Goal: Book appointment/travel/reservation

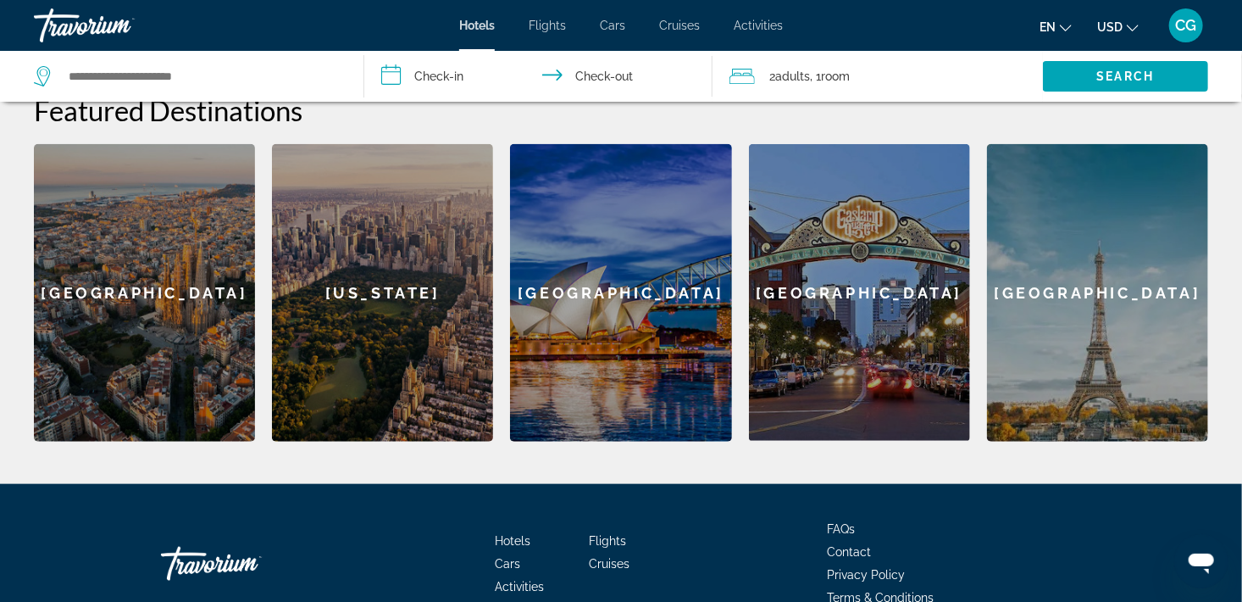
scroll to position [674, 0]
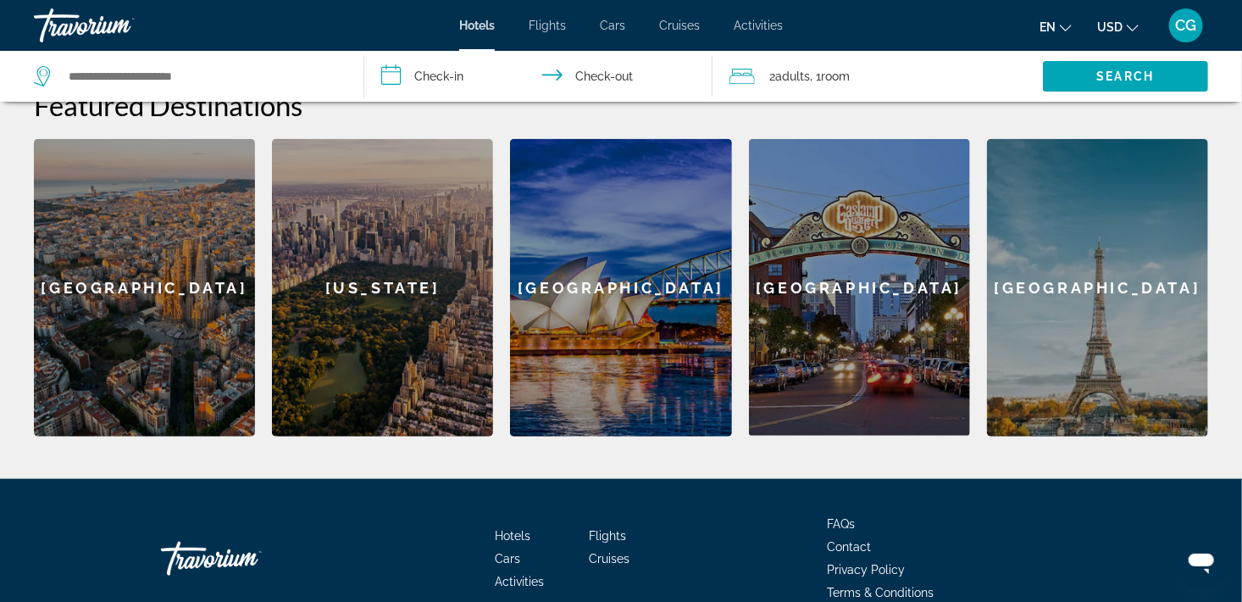
click at [391, 291] on div "New York" at bounding box center [382, 287] width 221 height 297
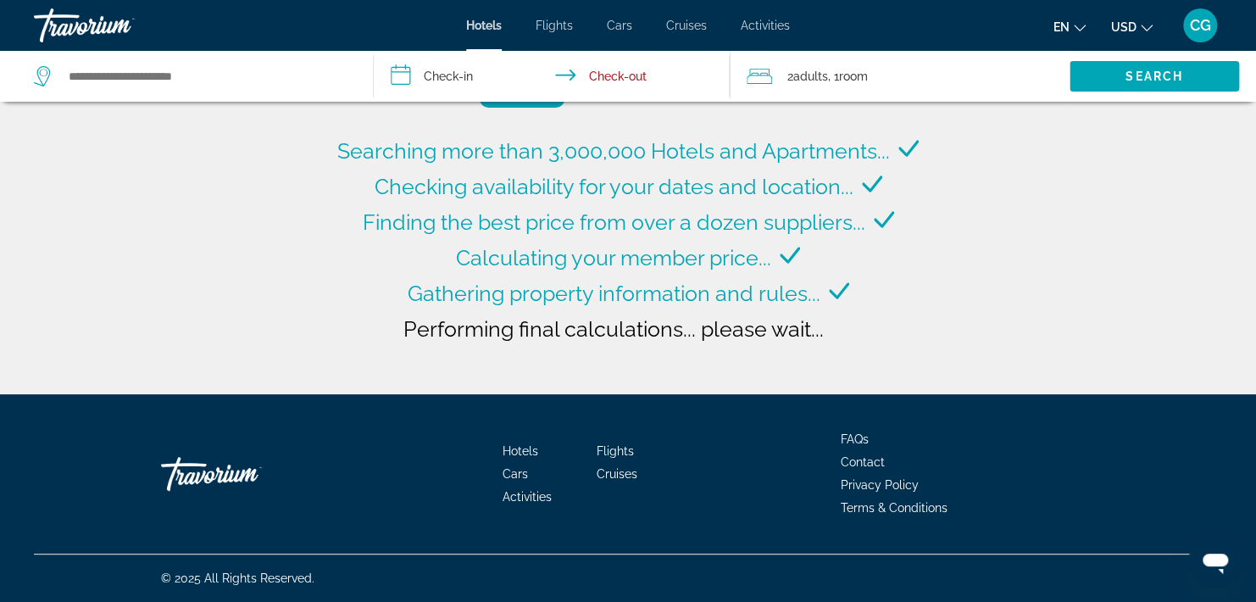
type input "**********"
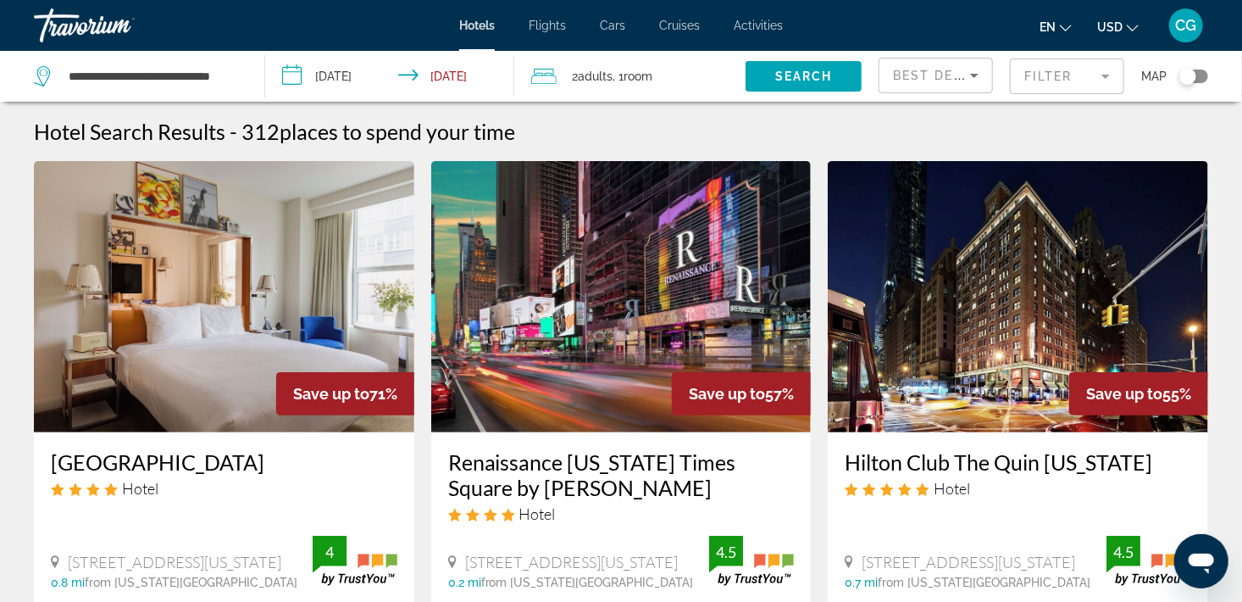
click at [479, 24] on span "Hotels" at bounding box center [477, 26] width 36 height 14
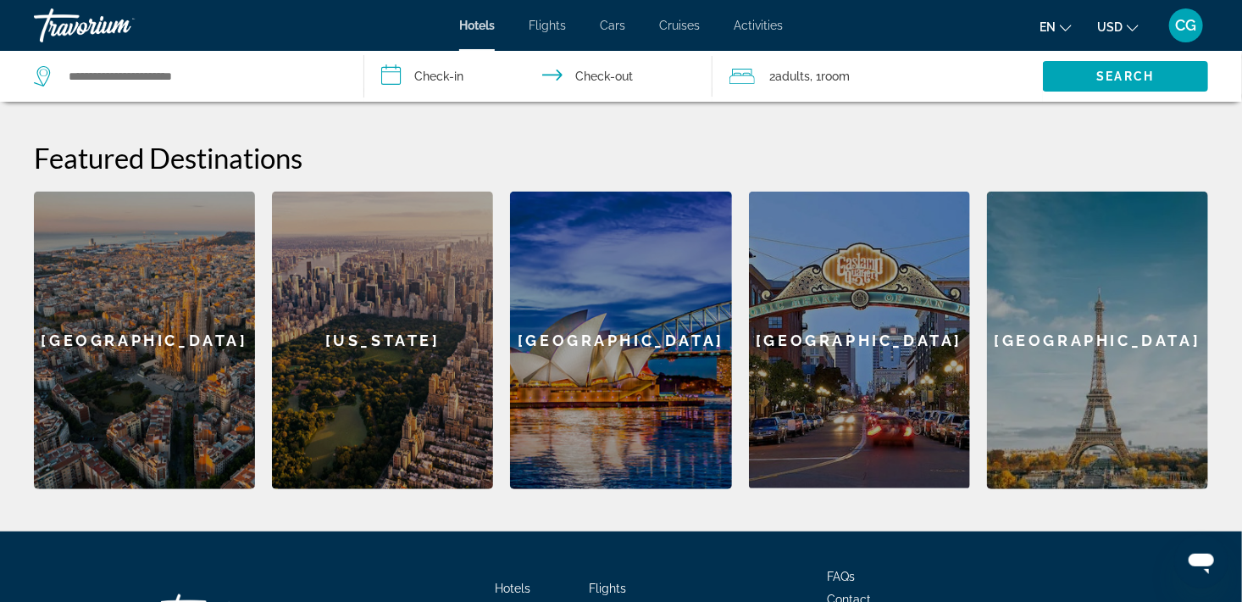
scroll to position [601, 0]
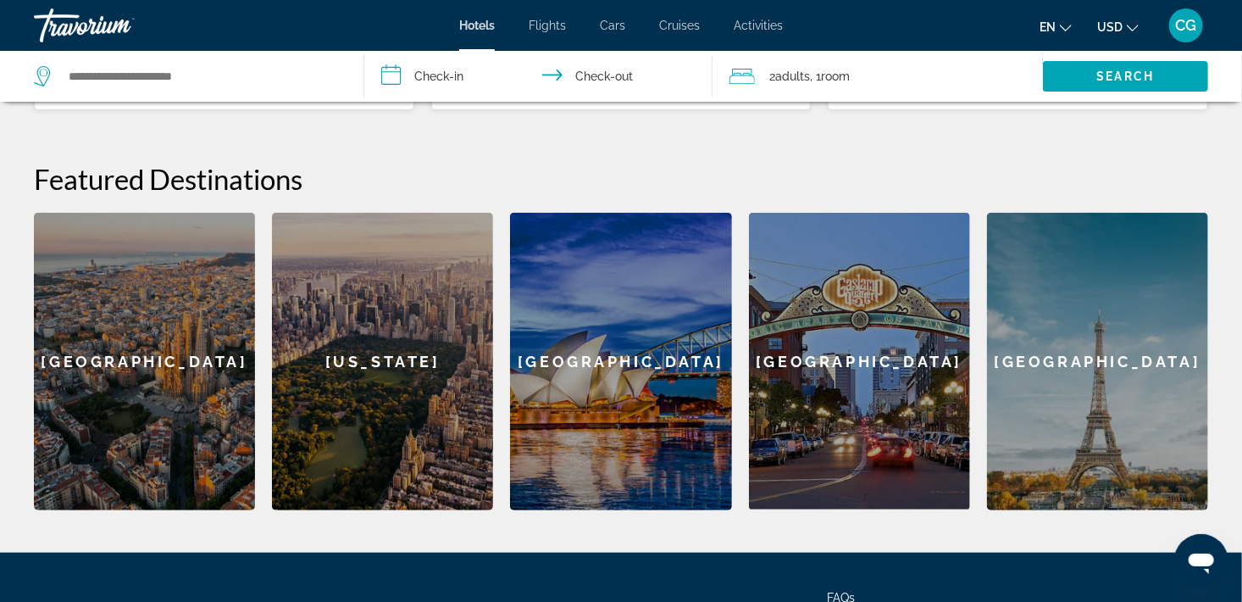
click at [1113, 352] on div "Paris" at bounding box center [1097, 361] width 221 height 297
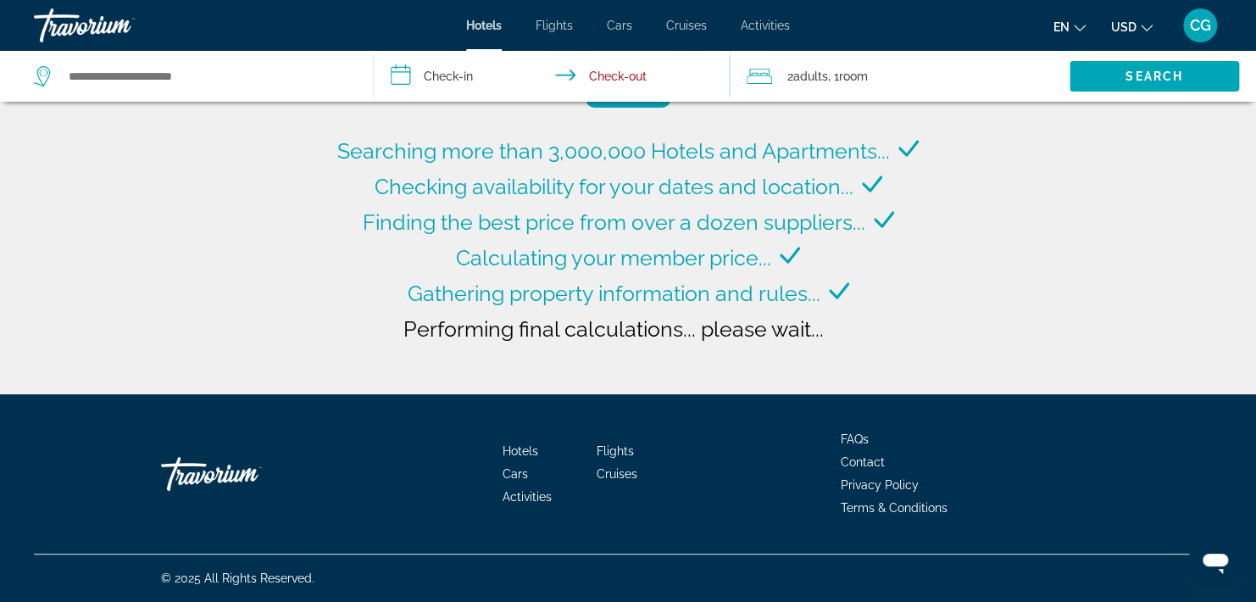
type input "**********"
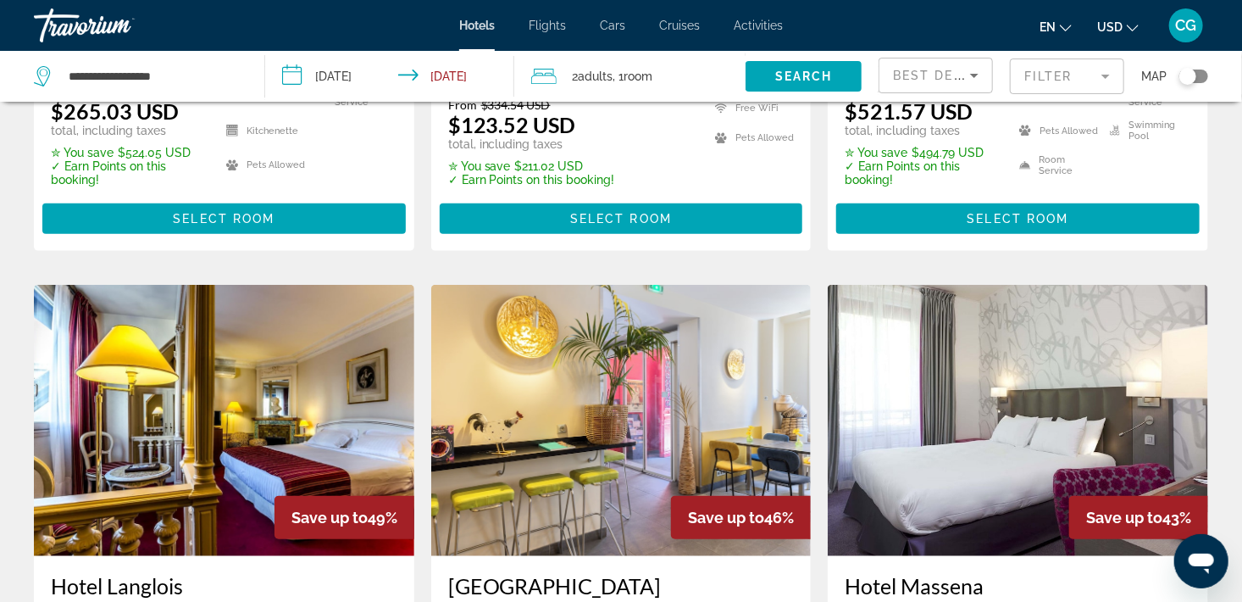
scroll to position [286, 0]
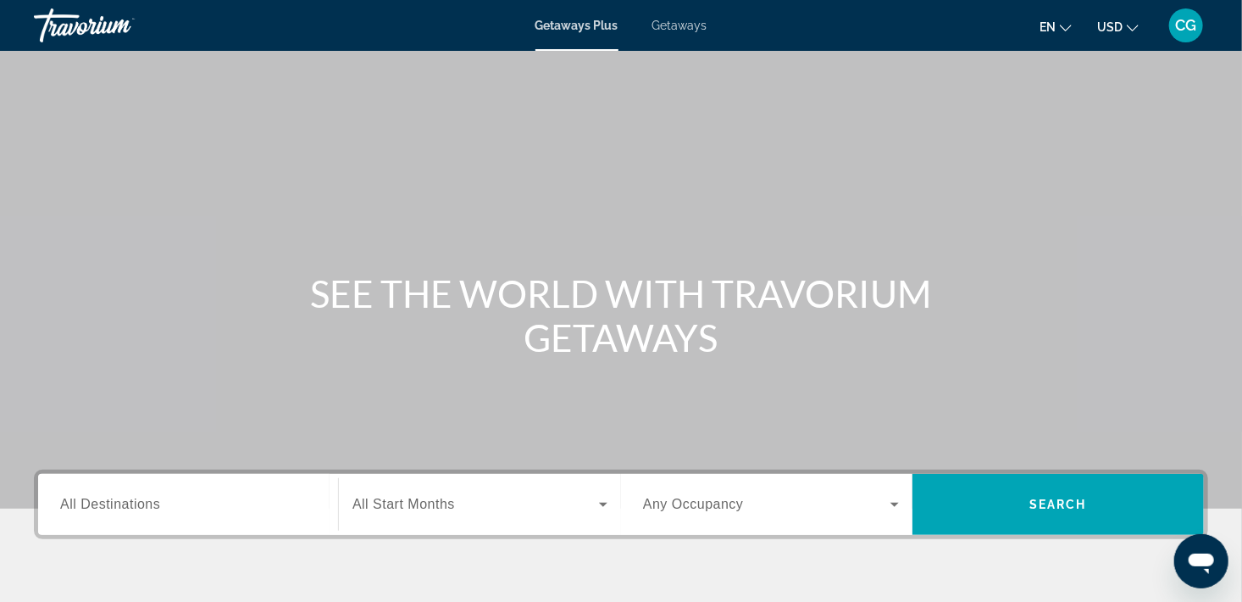
click at [603, 509] on icon "Search widget" at bounding box center [603, 504] width 20 height 20
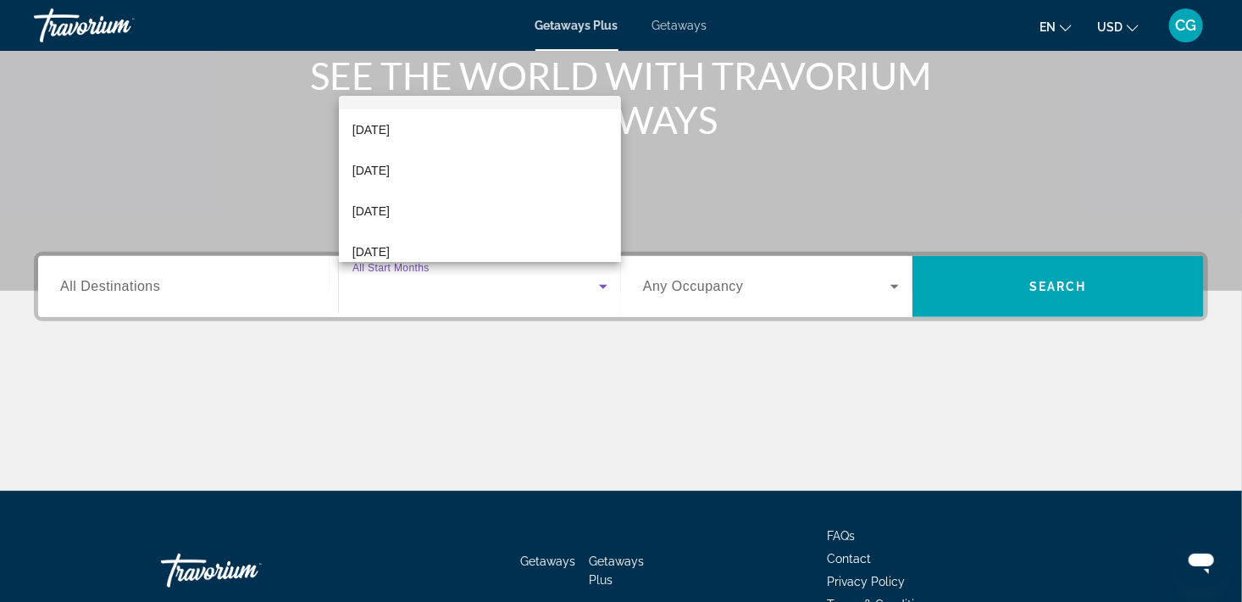
scroll to position [68, 0]
click at [624, 263] on div at bounding box center [621, 301] width 1242 height 602
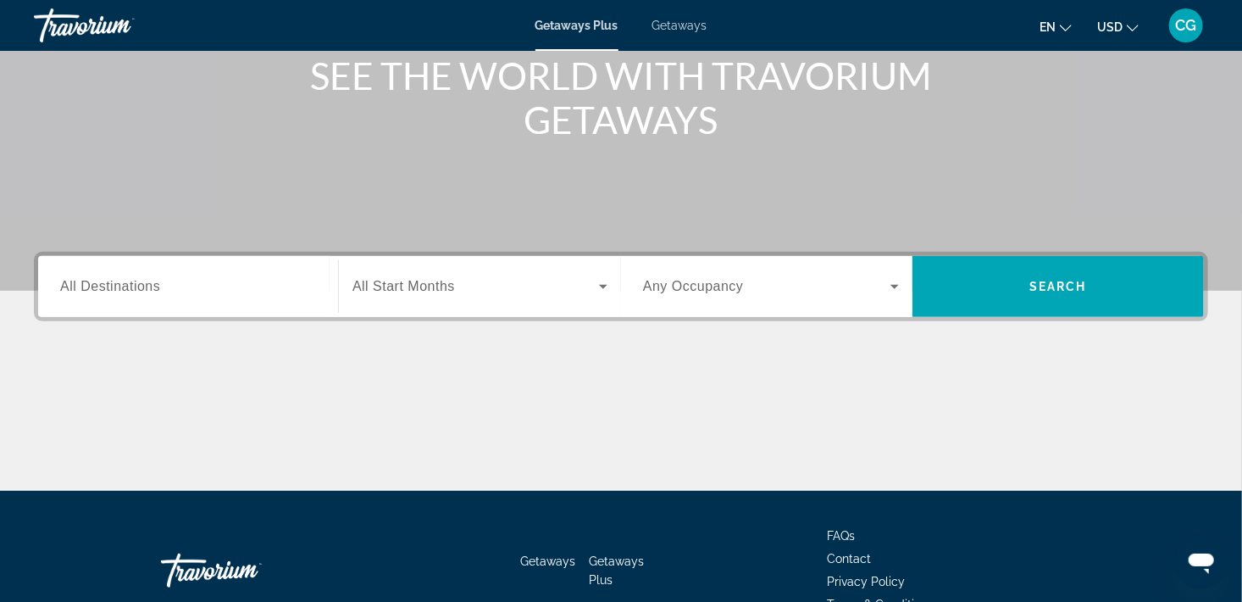
click at [603, 286] on icon "Search widget" at bounding box center [603, 287] width 8 height 4
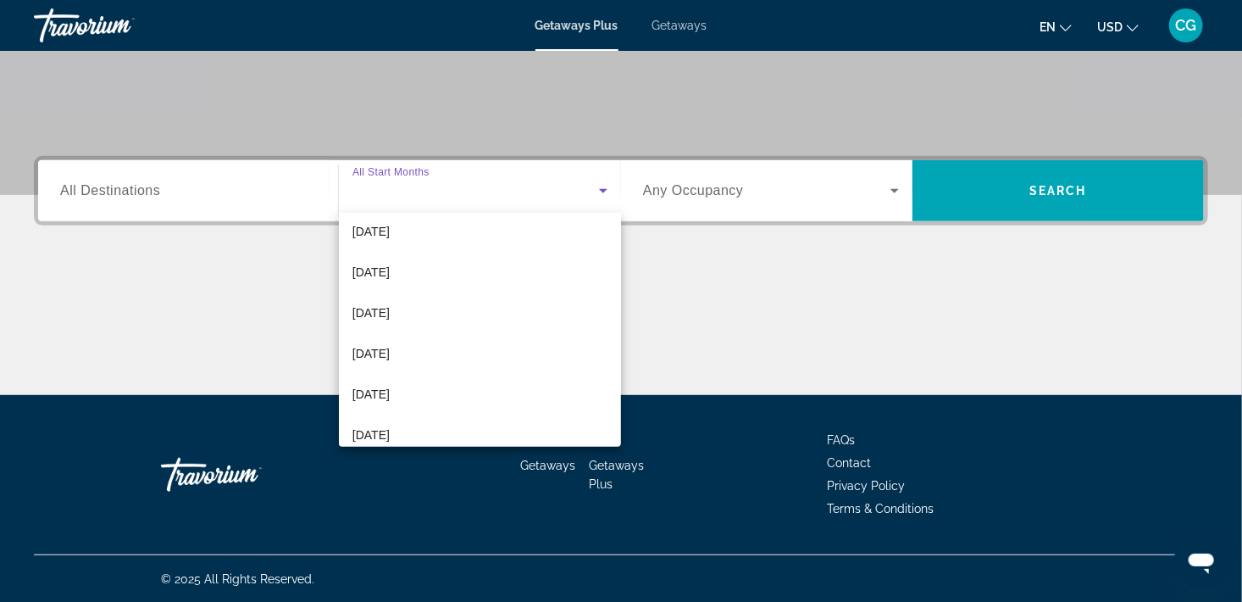
scroll to position [349, 0]
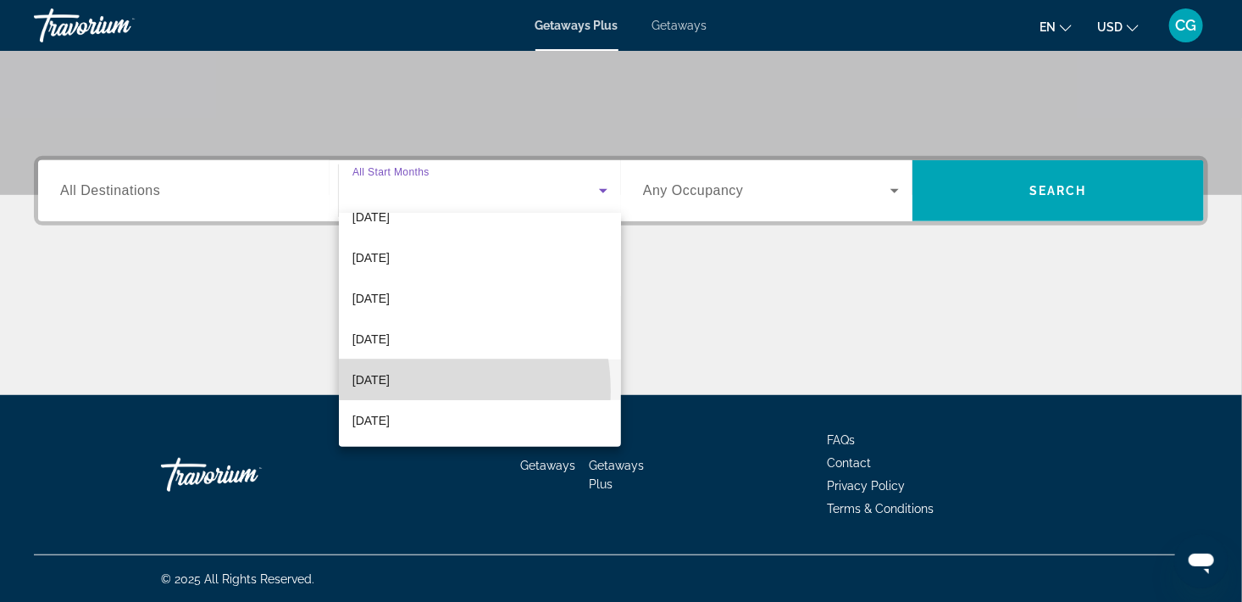
click at [397, 390] on mat-option "[DATE]" at bounding box center [480, 379] width 282 height 41
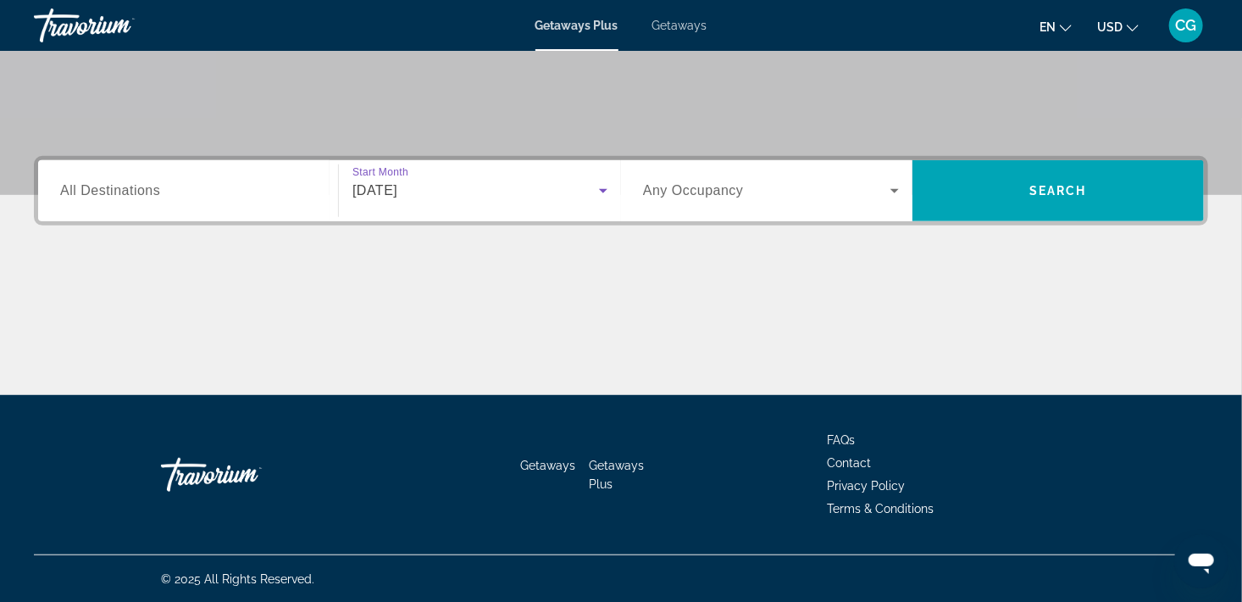
click at [895, 195] on icon "Search widget" at bounding box center [895, 190] width 20 height 20
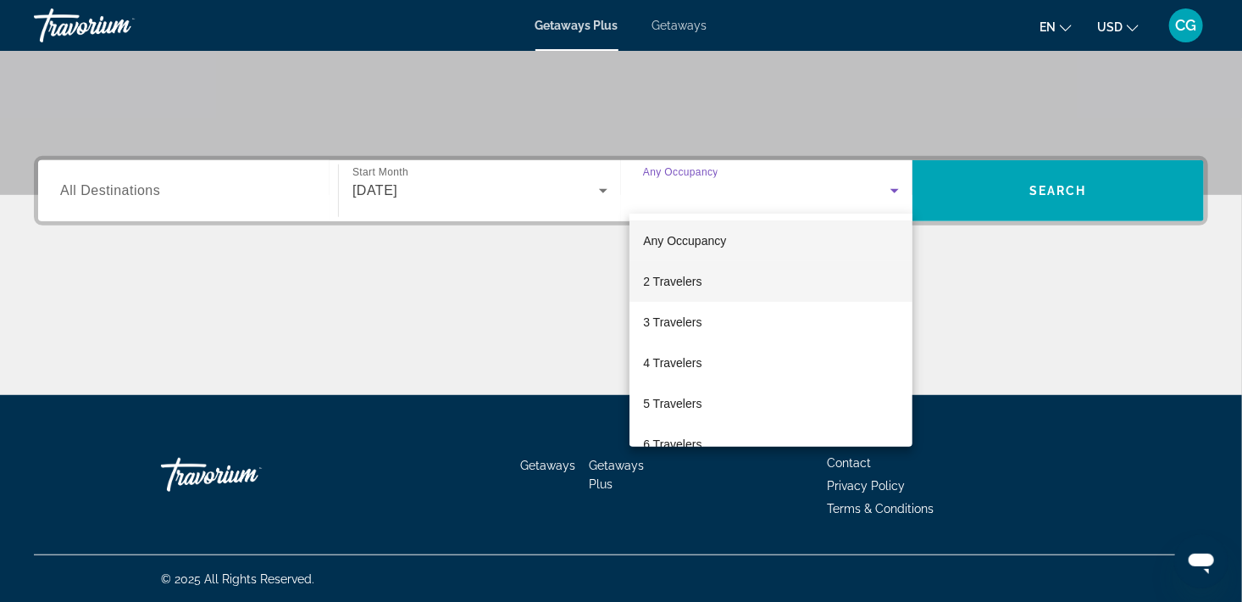
click at [674, 285] on span "2 Travelers" at bounding box center [672, 281] width 58 height 20
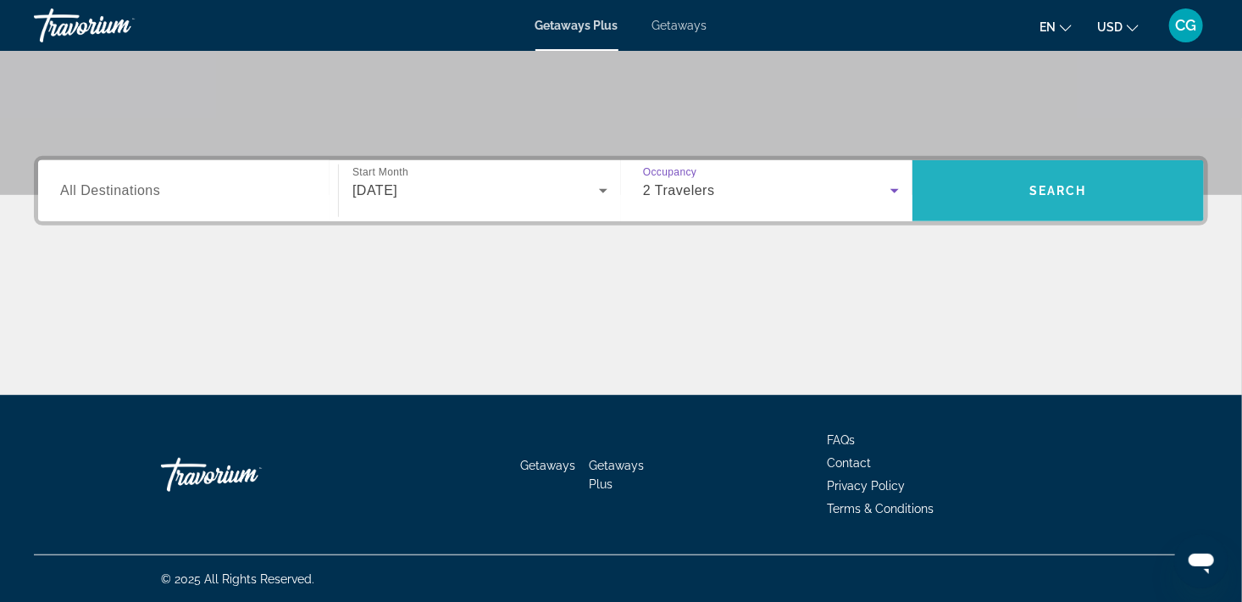
click at [1068, 201] on span "Search widget" at bounding box center [1058, 190] width 291 height 41
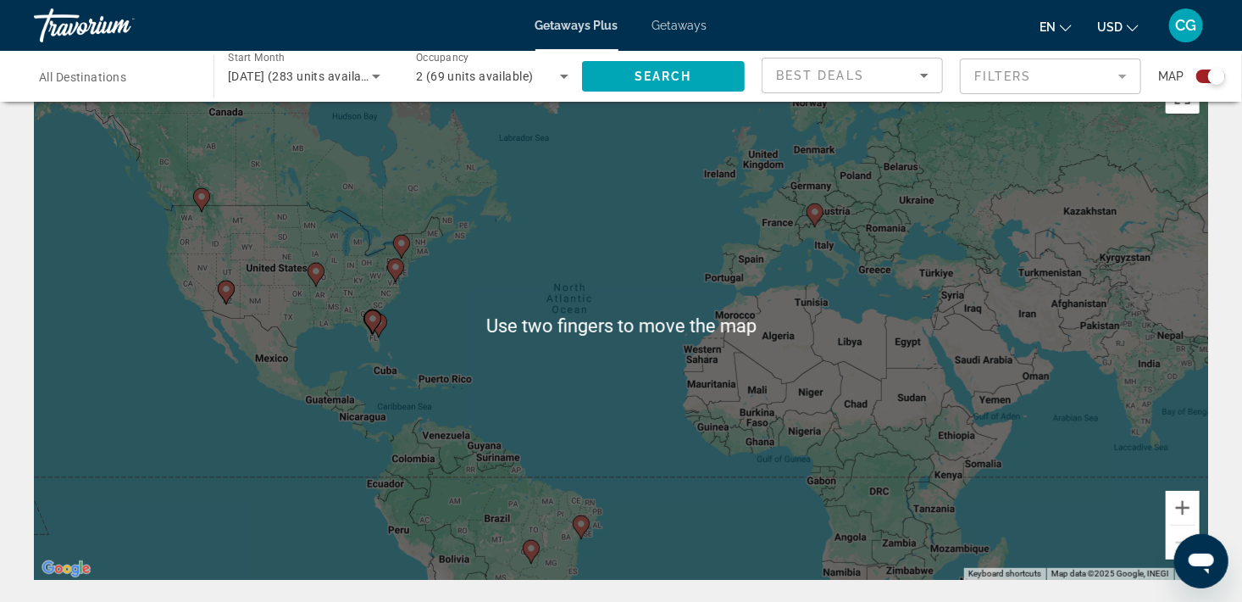
scroll to position [47, 0]
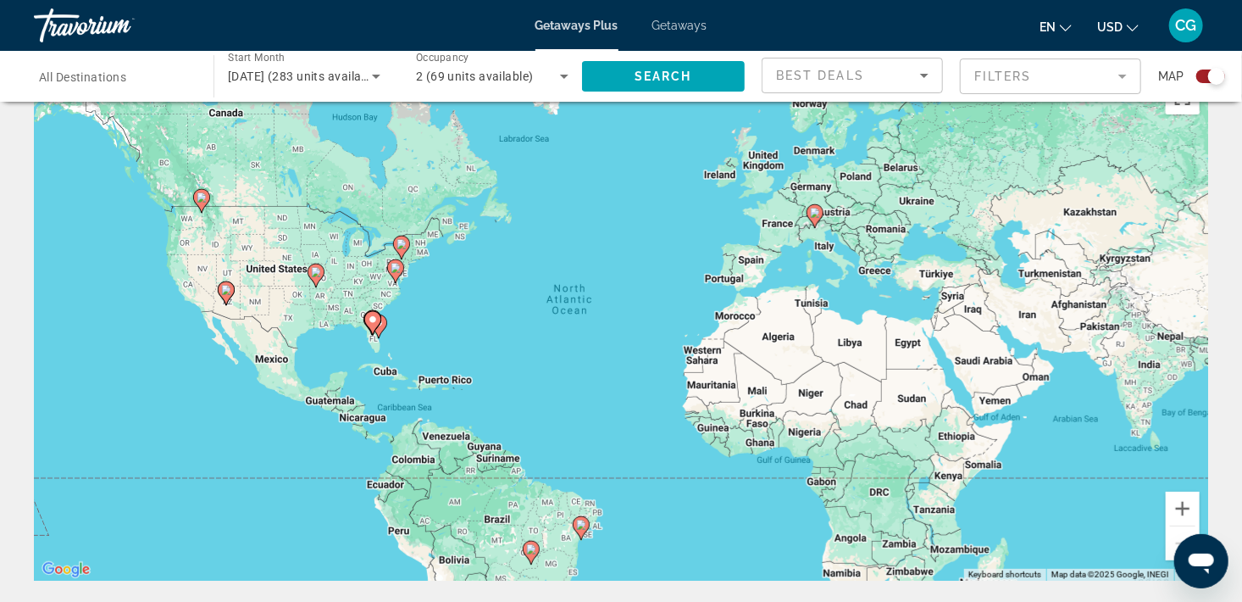
click at [1192, 82] on div "Search widget" at bounding box center [1205, 76] width 42 height 14
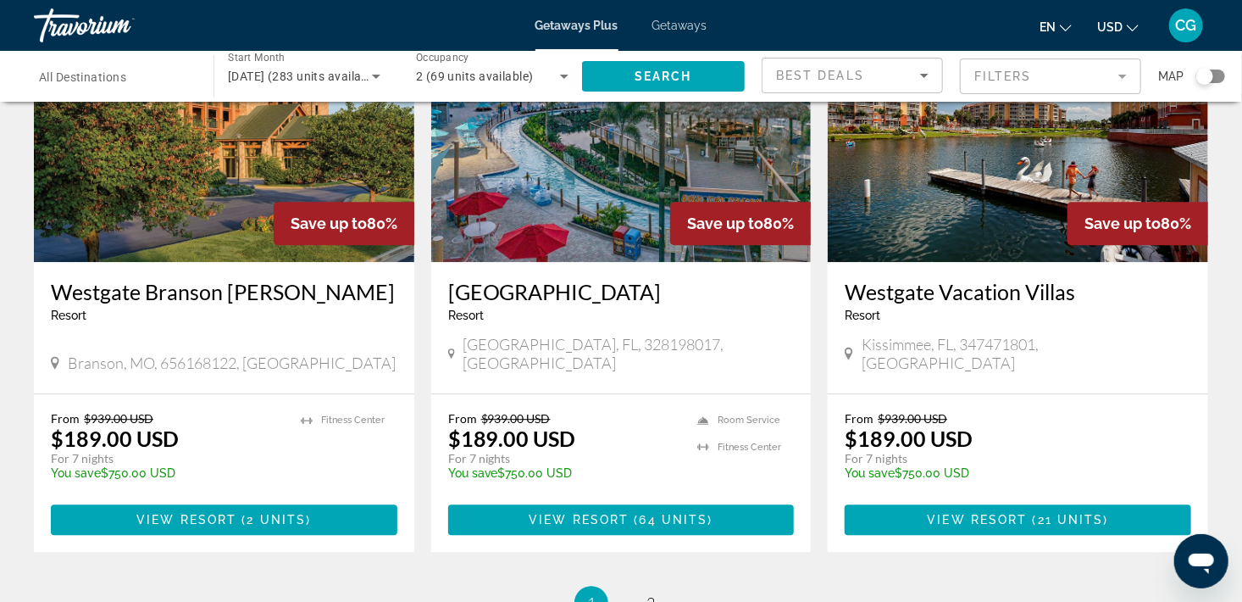
scroll to position [2020, 0]
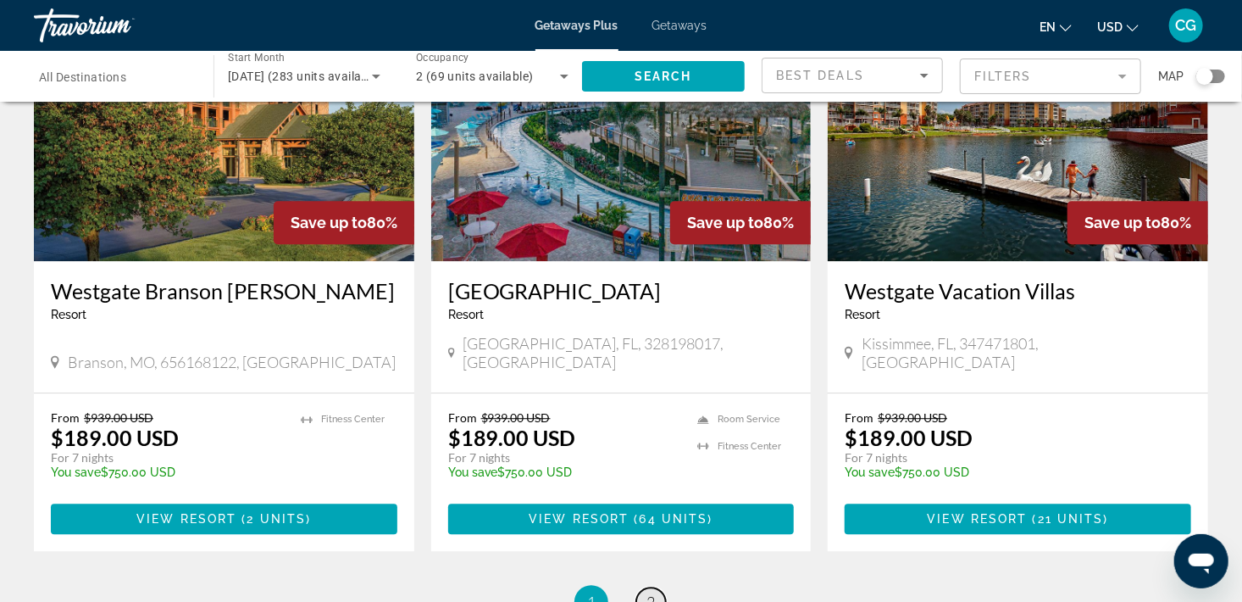
click at [654, 592] on span "2" at bounding box center [650, 601] width 8 height 19
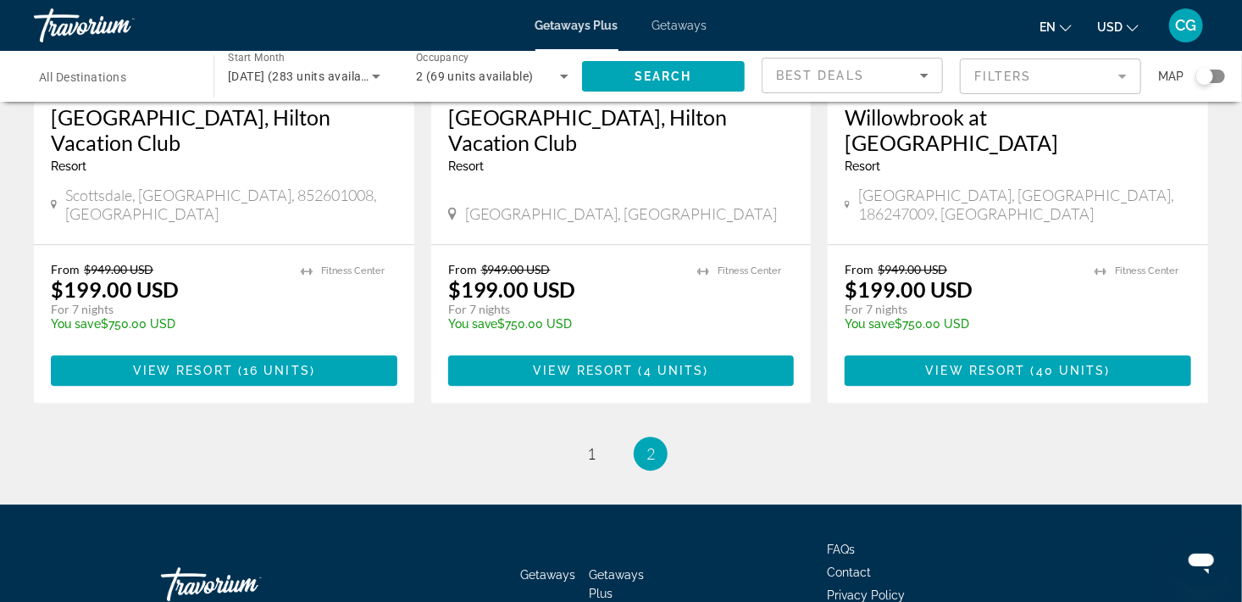
scroll to position [2189, 0]
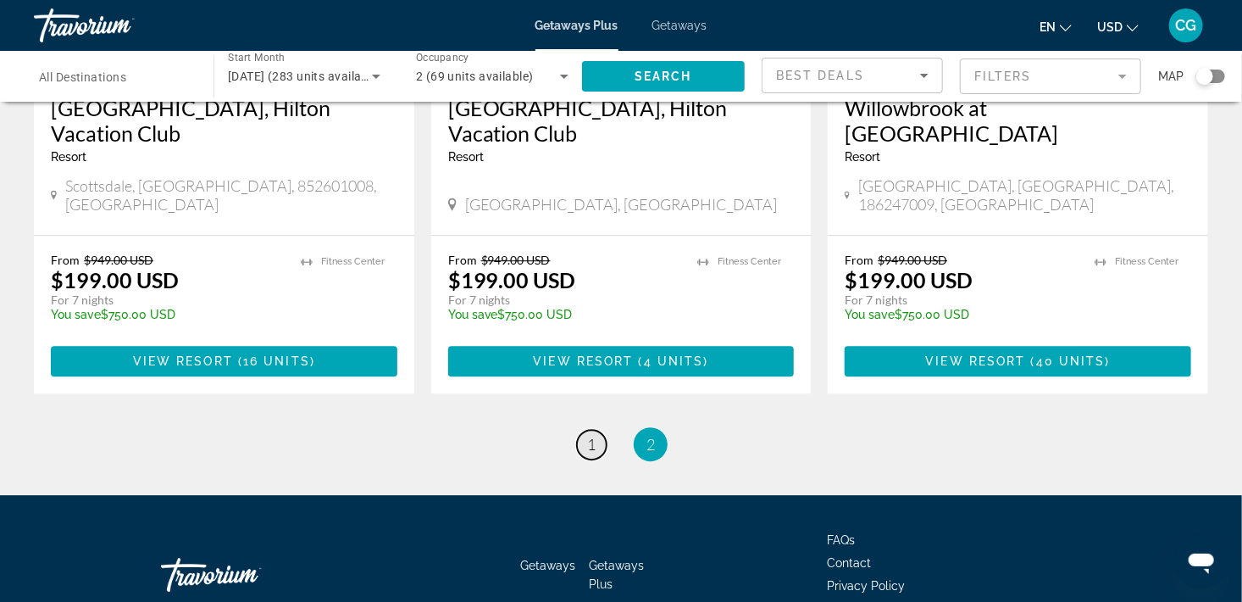
click at [591, 435] on span "1" at bounding box center [591, 444] width 8 height 19
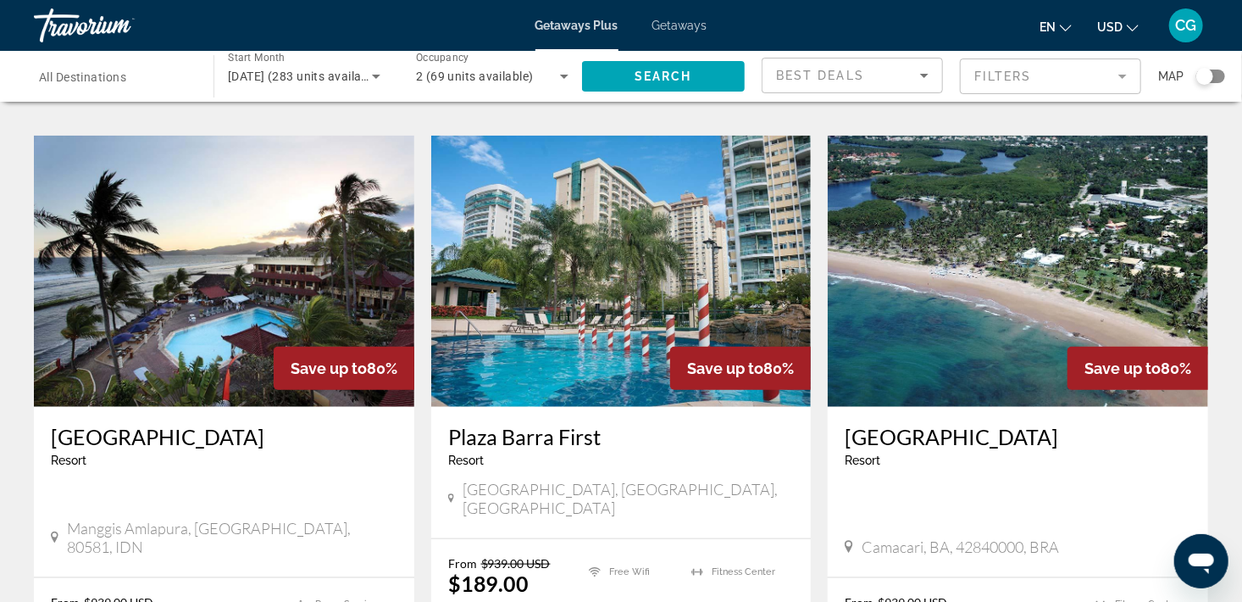
scroll to position [621, 0]
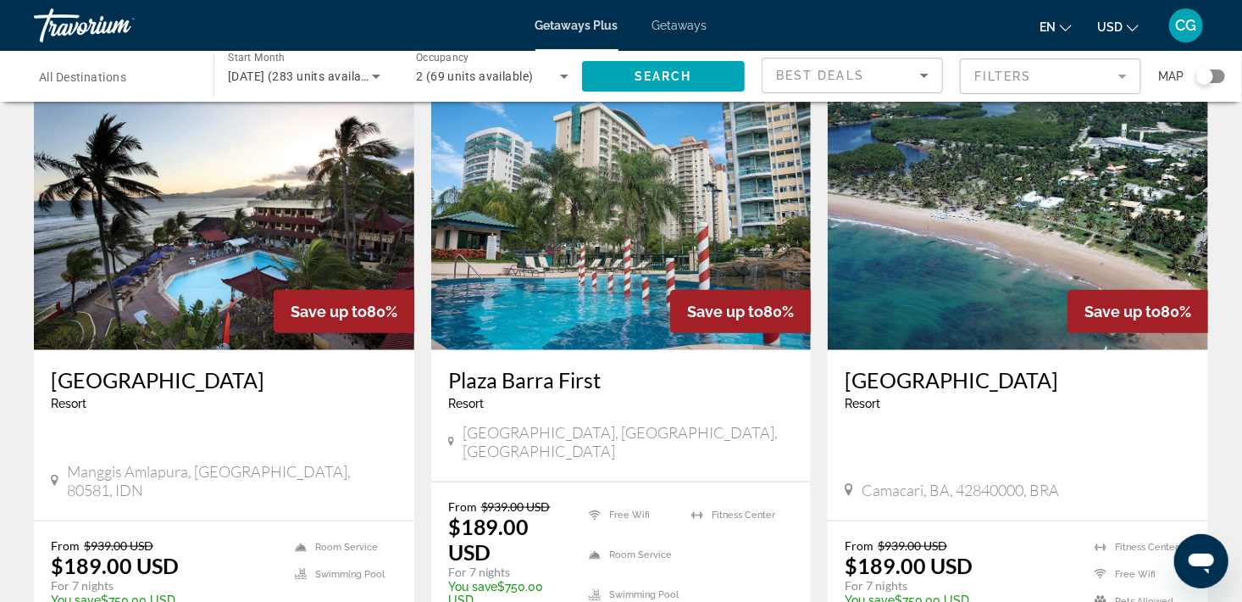
scroll to position [678, 0]
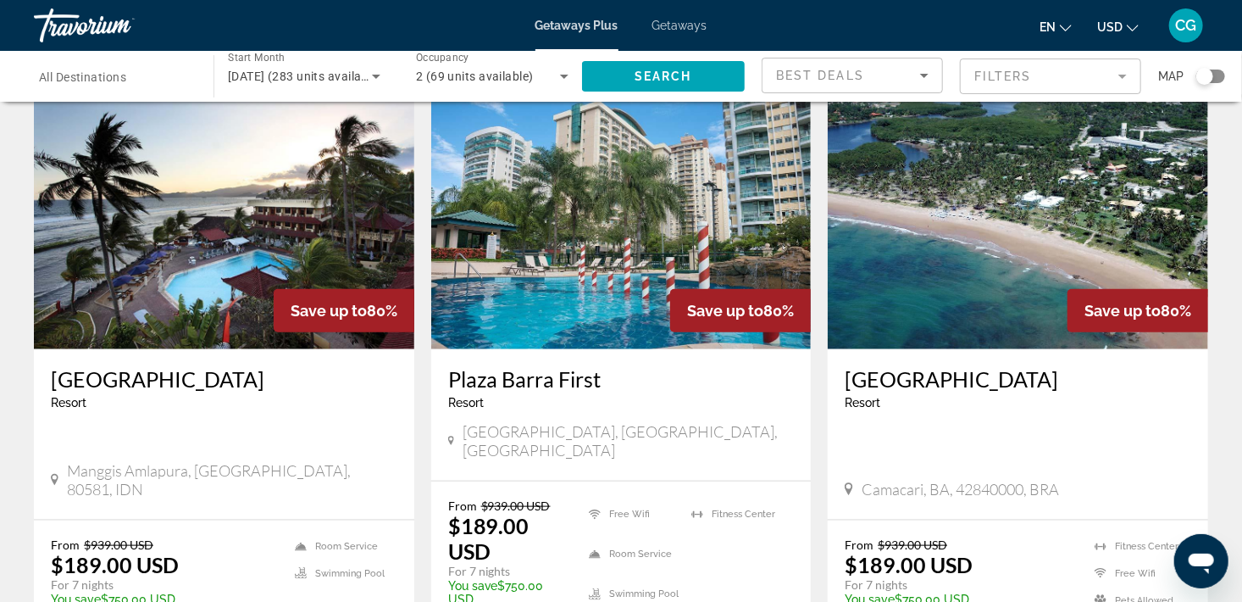
click at [396, 398] on div "[GEOGRAPHIC_DATA] - This is an adults only resort" at bounding box center [224, 394] width 347 height 56
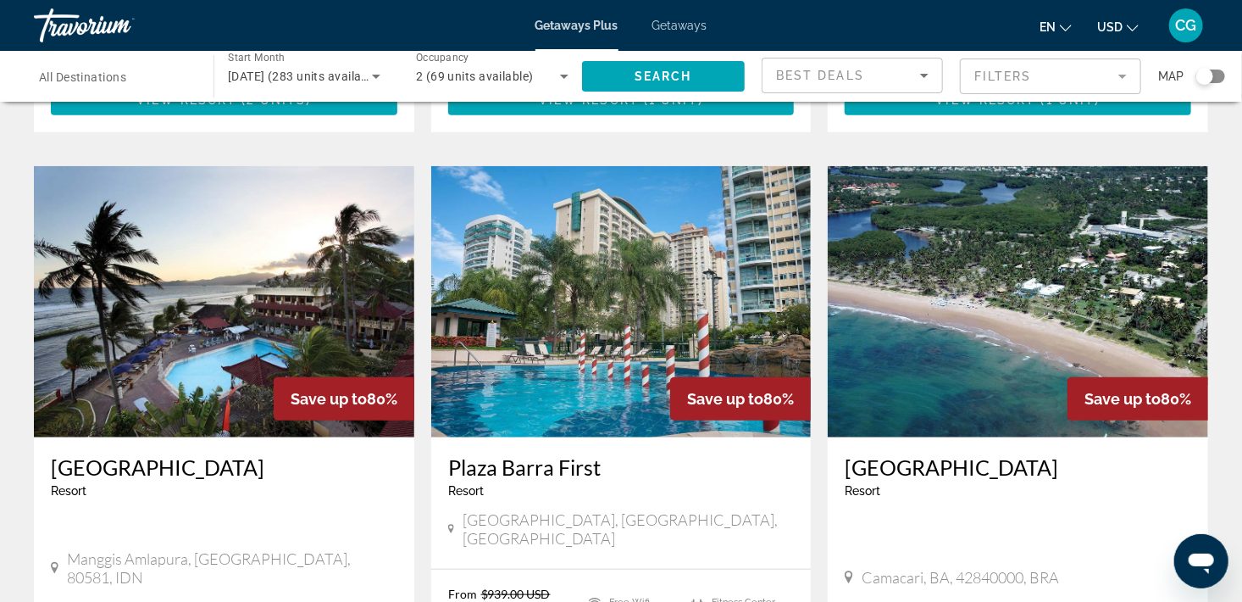
scroll to position [584, 0]
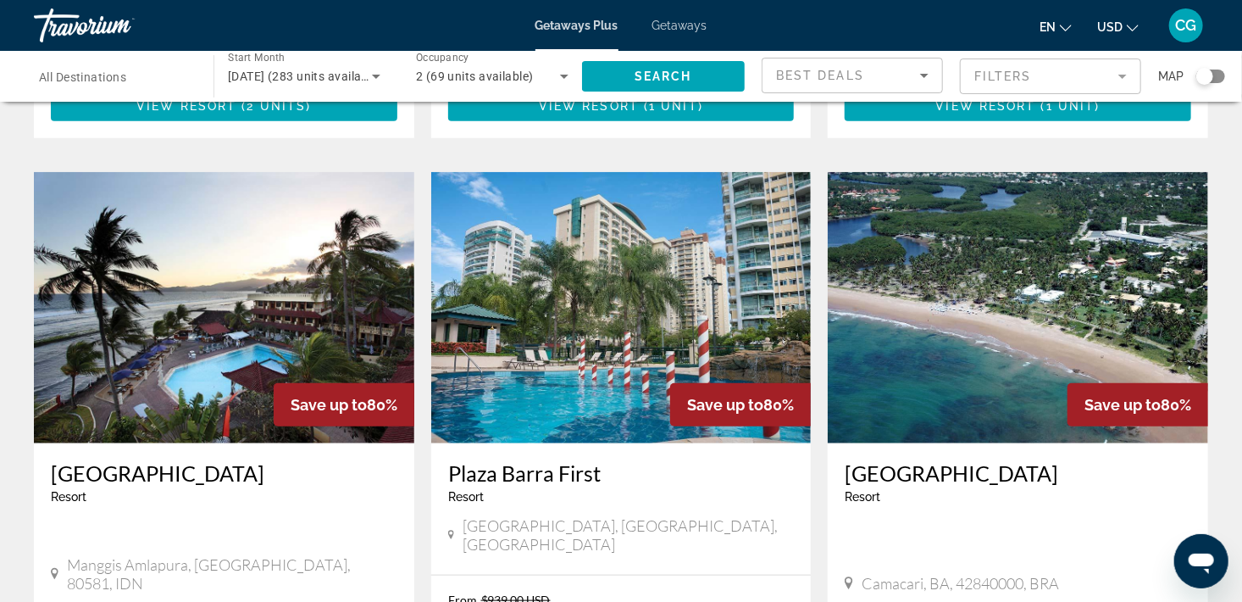
click at [175, 315] on img "Main content" at bounding box center [224, 307] width 380 height 271
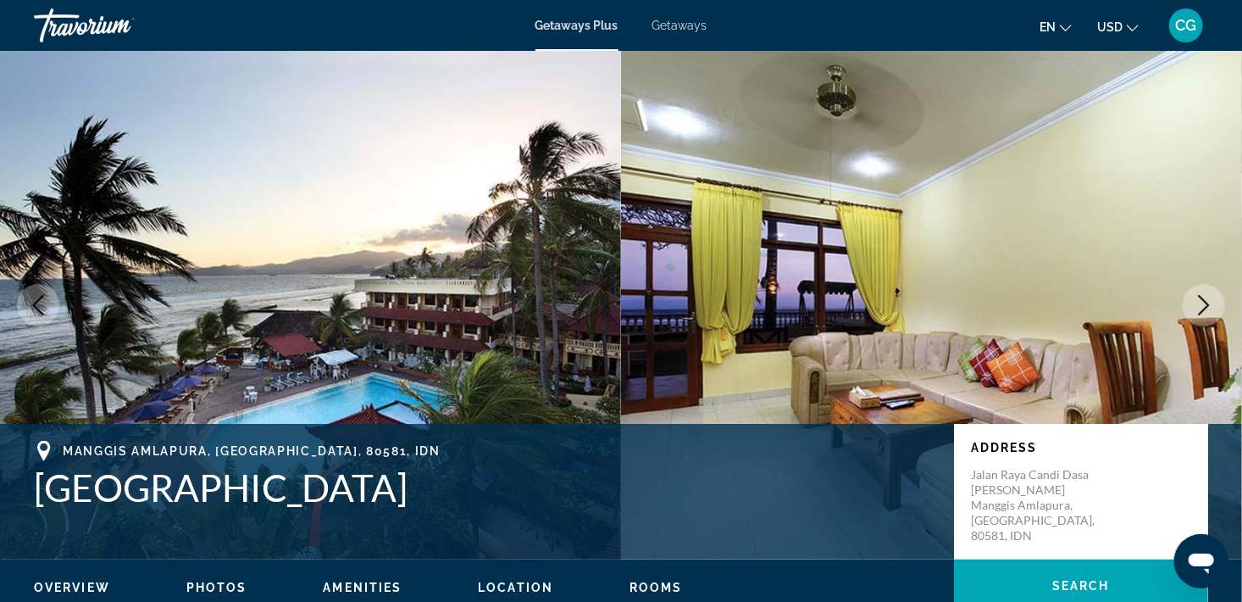
click at [1207, 302] on icon "Next image" at bounding box center [1204, 305] width 11 height 20
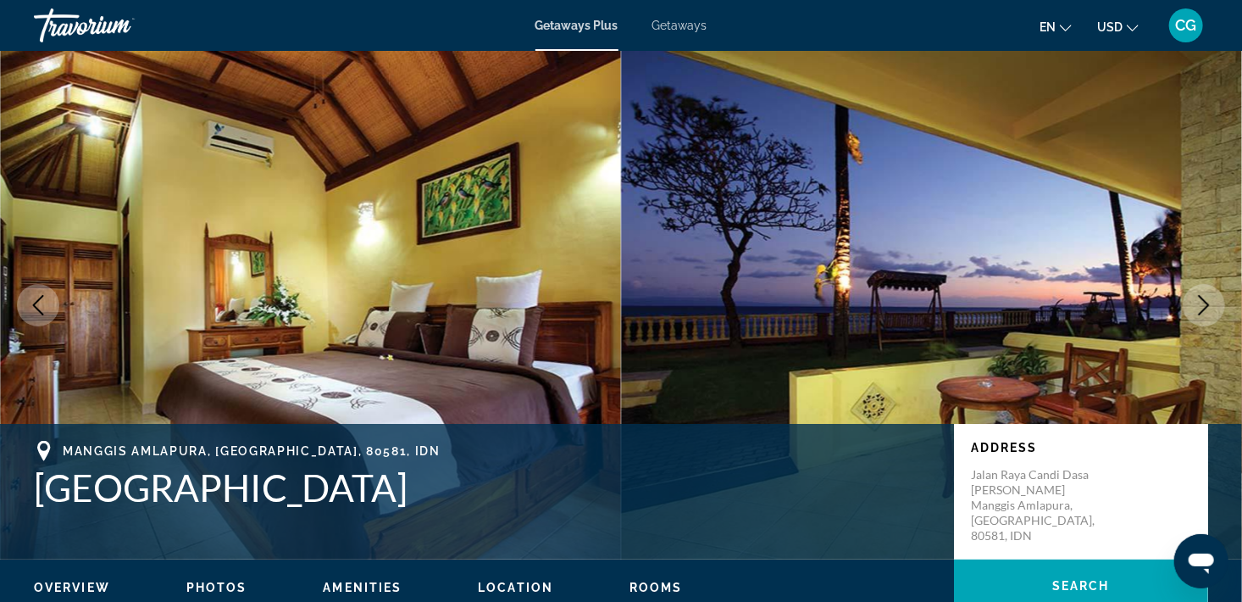
click at [1194, 304] on icon "Next image" at bounding box center [1204, 305] width 20 height 20
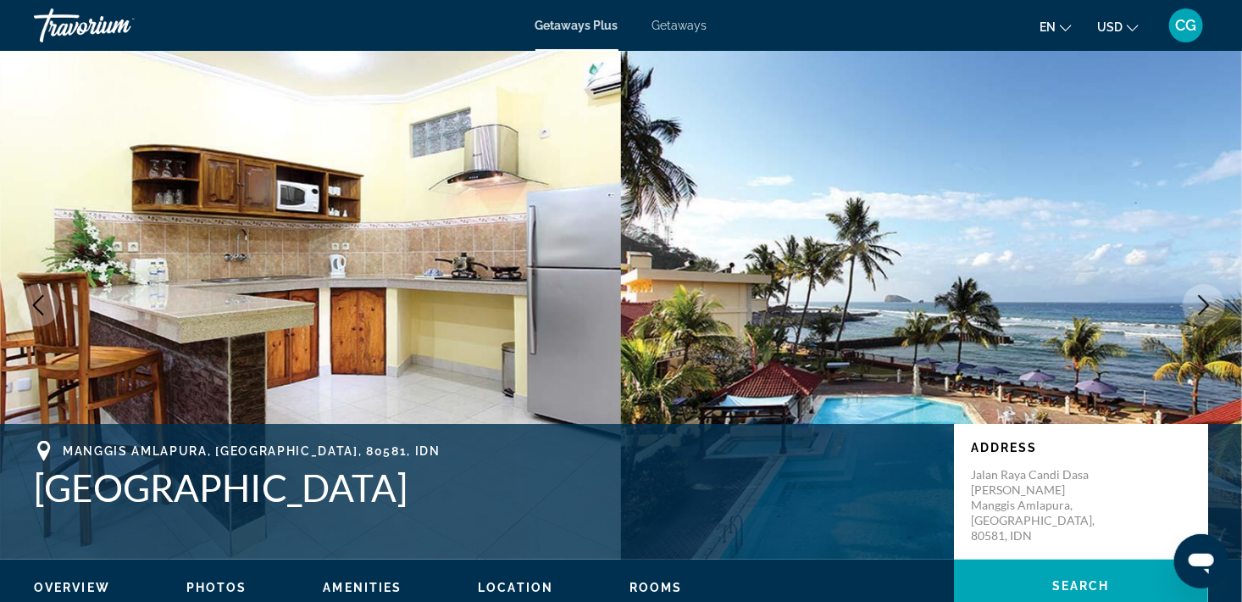
click at [1208, 309] on icon "Next image" at bounding box center [1204, 305] width 20 height 20
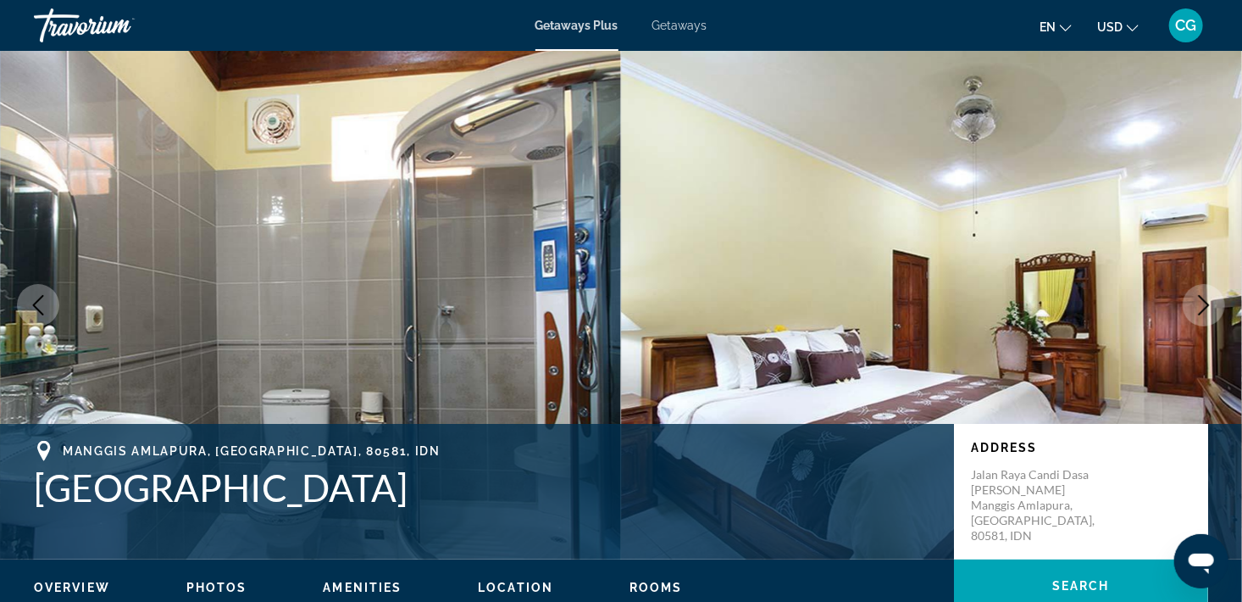
click at [1196, 305] on icon "Next image" at bounding box center [1204, 305] width 20 height 20
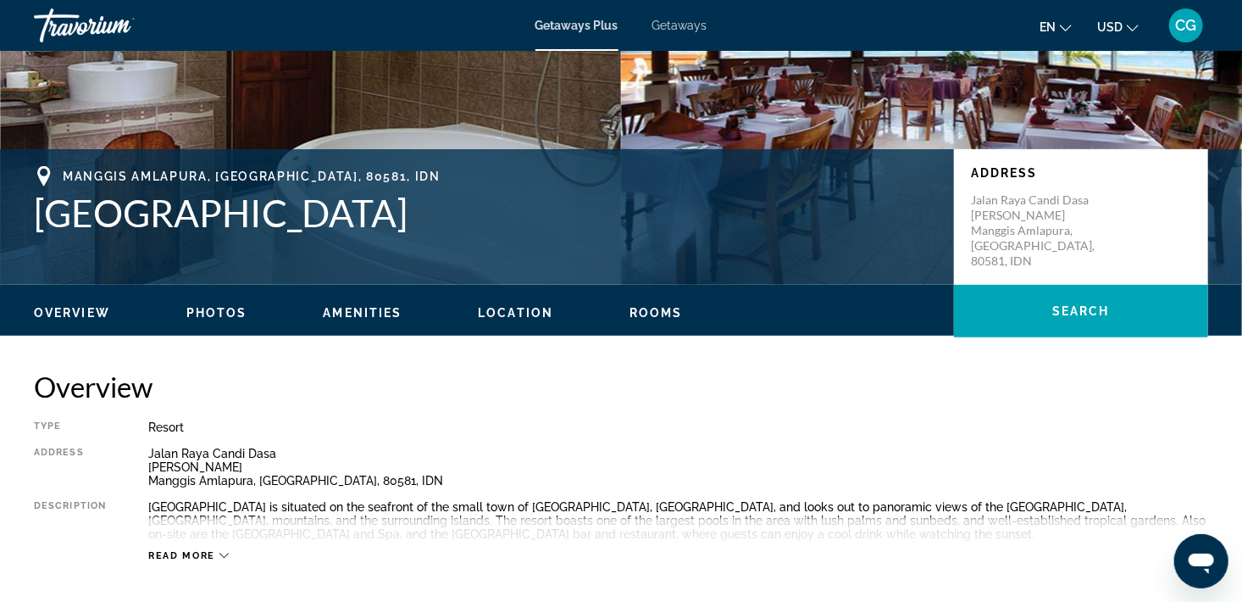
scroll to position [297, 0]
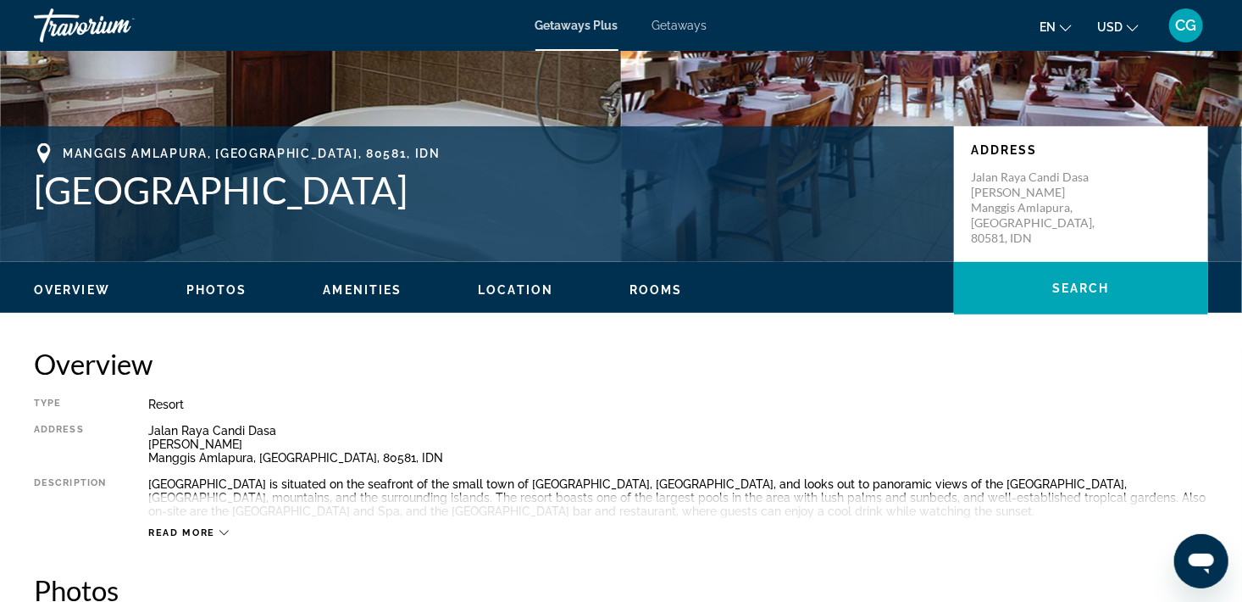
click at [224, 529] on icon "Main content" at bounding box center [223, 532] width 9 height 9
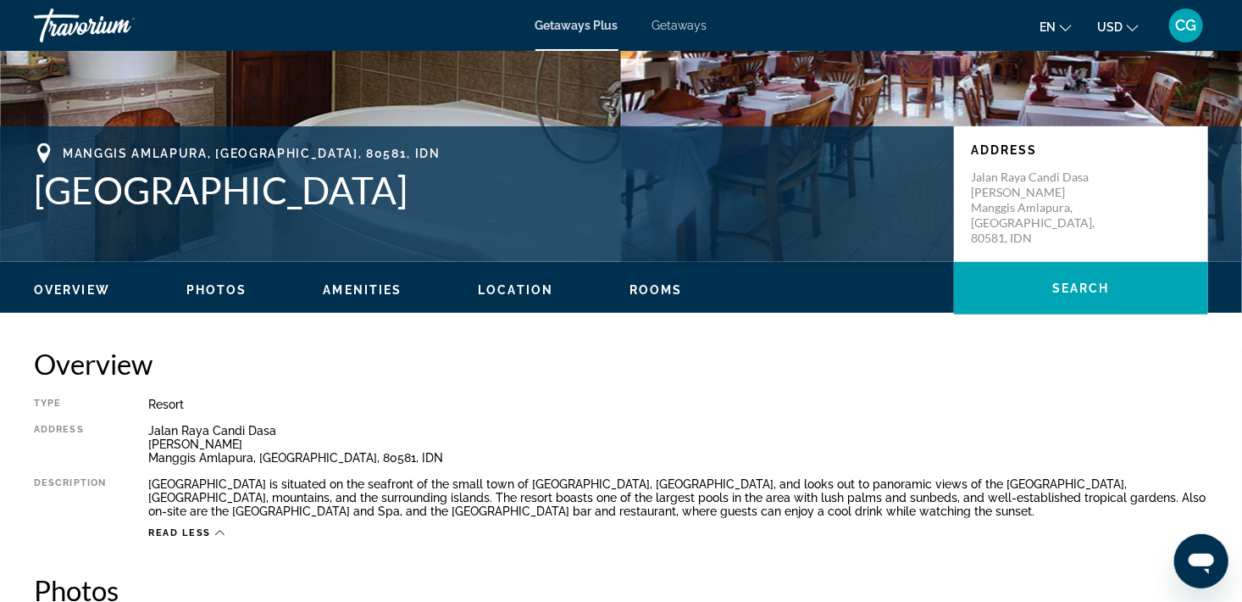
click at [647, 284] on span "Rooms" at bounding box center [656, 290] width 53 height 14
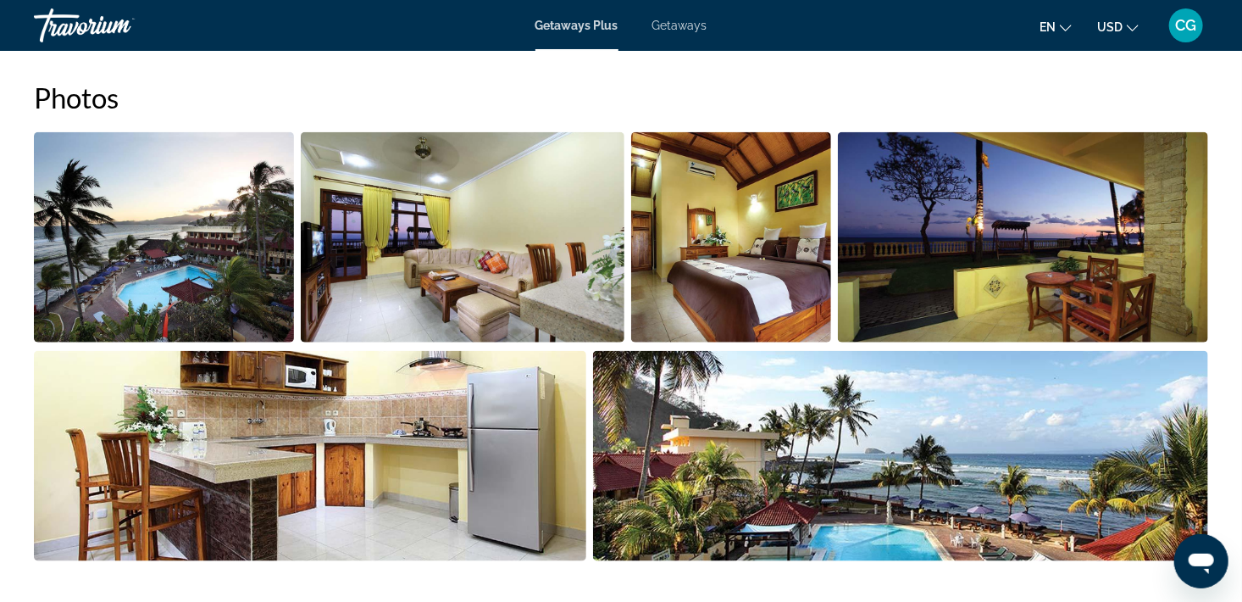
scroll to position [820, 0]
